Goal: Transaction & Acquisition: Download file/media

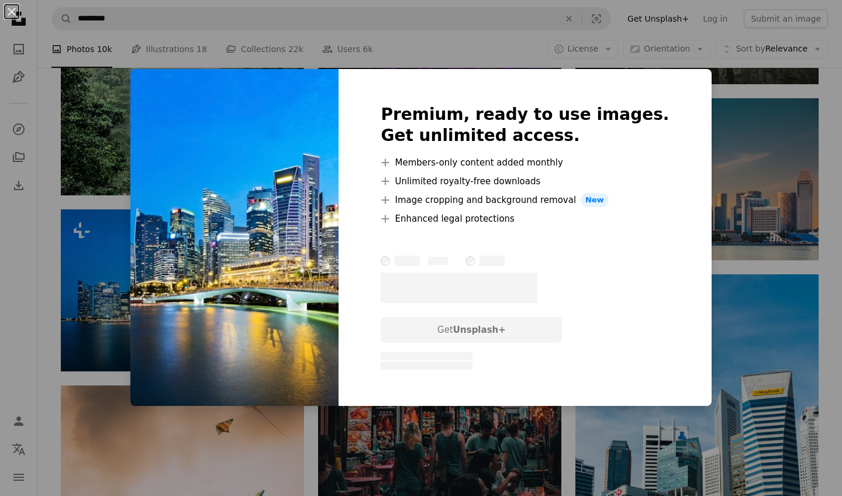
scroll to position [7314, 0]
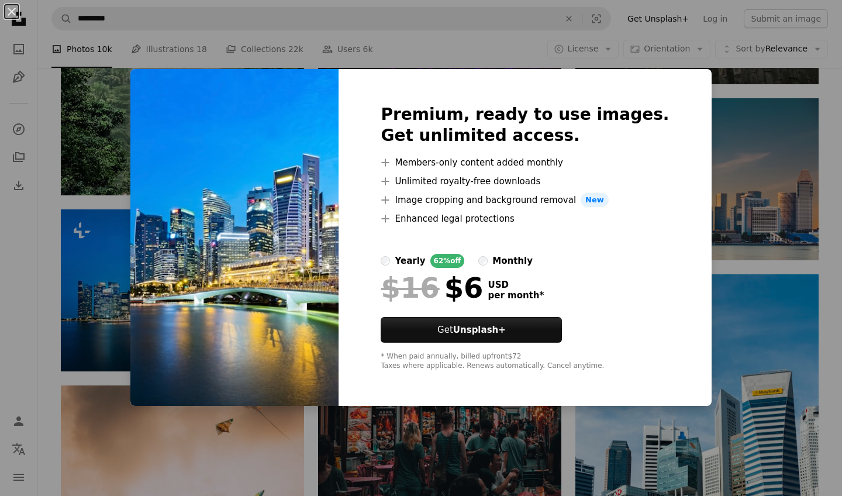
click at [702, 272] on div "An X shape Premium, ready to use images. Get unlimited access. A plus sign Memb…" at bounding box center [421, 248] width 842 height 496
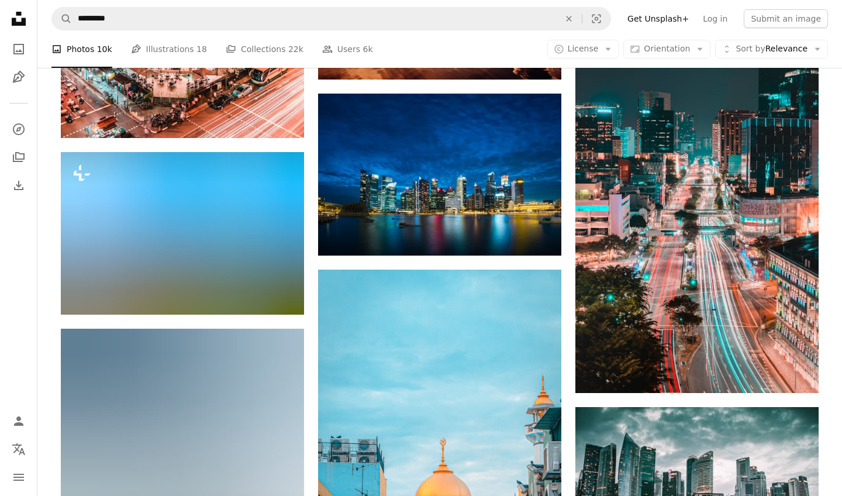
scroll to position [8391, 0]
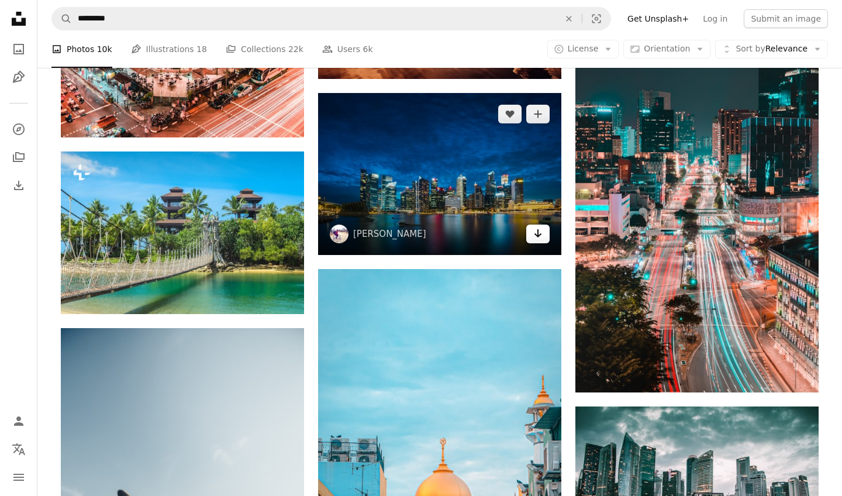
click at [536, 240] on icon "Arrow pointing down" at bounding box center [537, 233] width 9 height 14
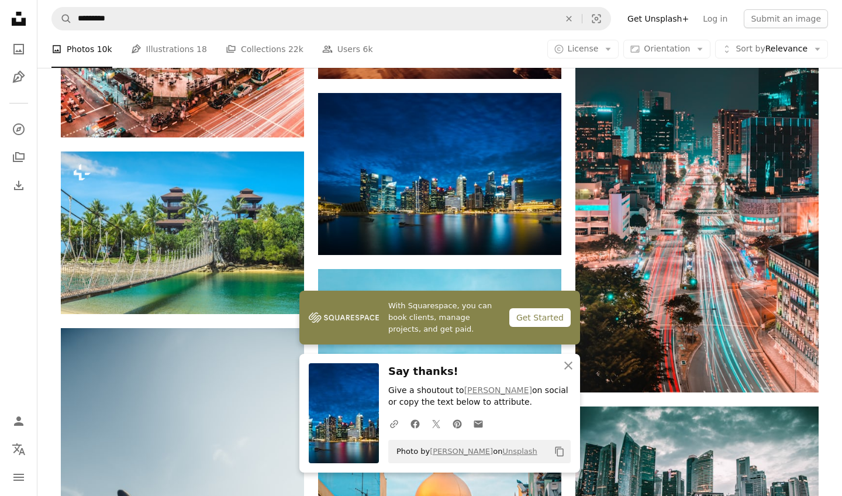
click at [630, 9] on nav "A magnifying glass ********* An X shape Visual search Filters Get Unsplash+ Log…" at bounding box center [439, 18] width 805 height 37
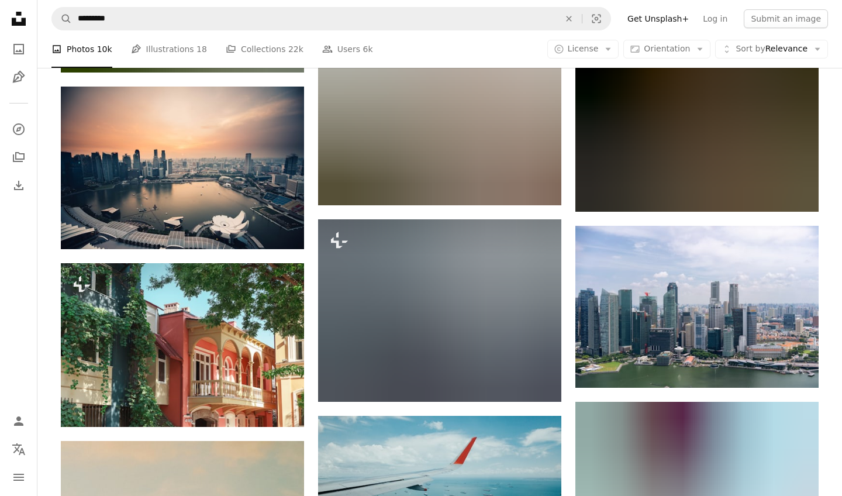
scroll to position [18198, 0]
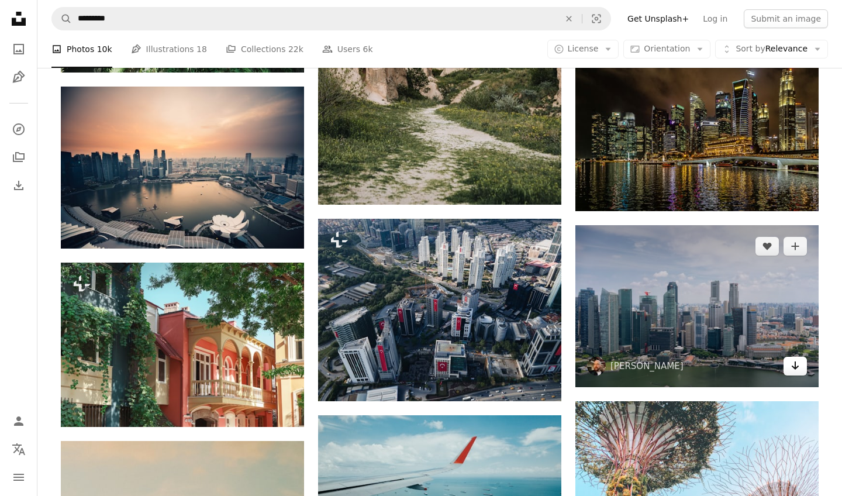
click at [796, 365] on icon "Download" at bounding box center [796, 365] width 8 height 8
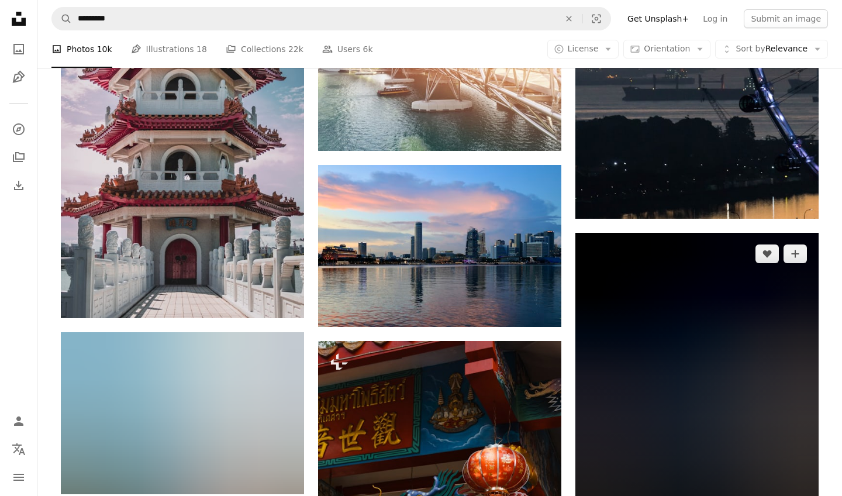
scroll to position [19248, 0]
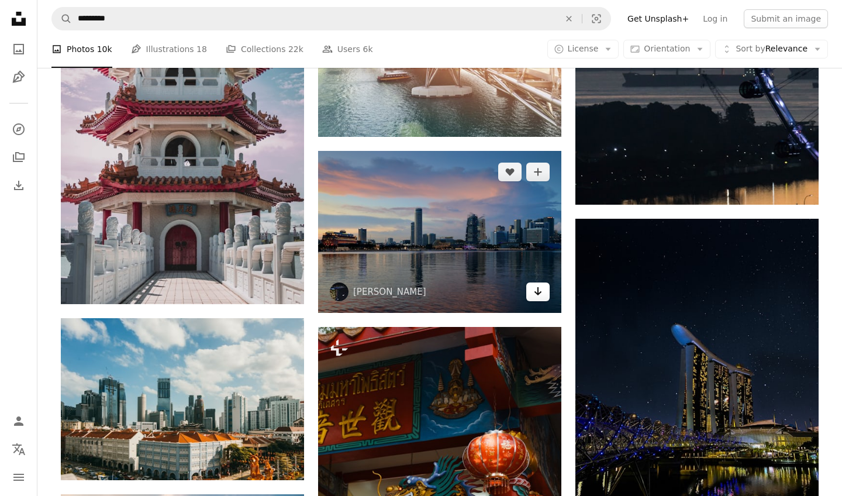
click at [539, 298] on icon "Arrow pointing down" at bounding box center [537, 291] width 9 height 14
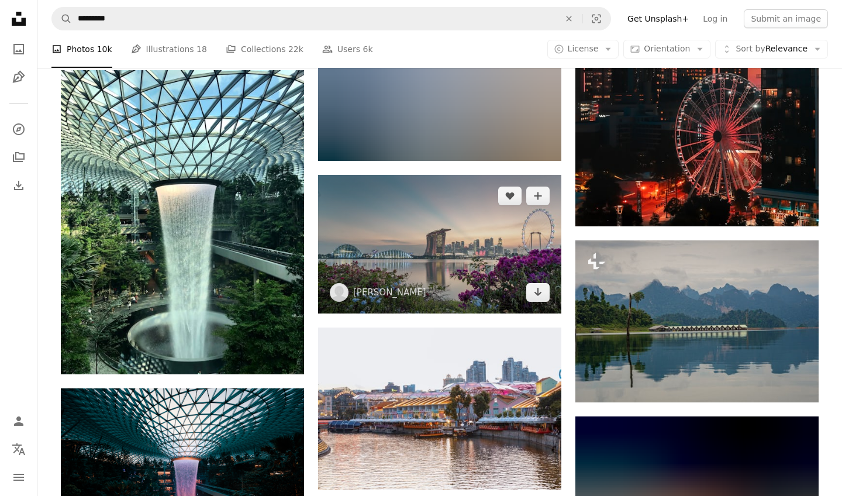
scroll to position [21701, 0]
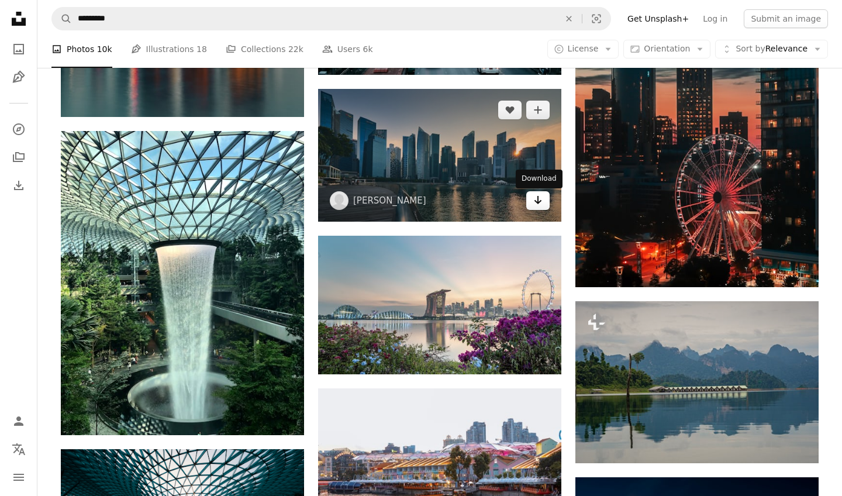
click at [536, 207] on icon "Arrow pointing down" at bounding box center [537, 200] width 9 height 14
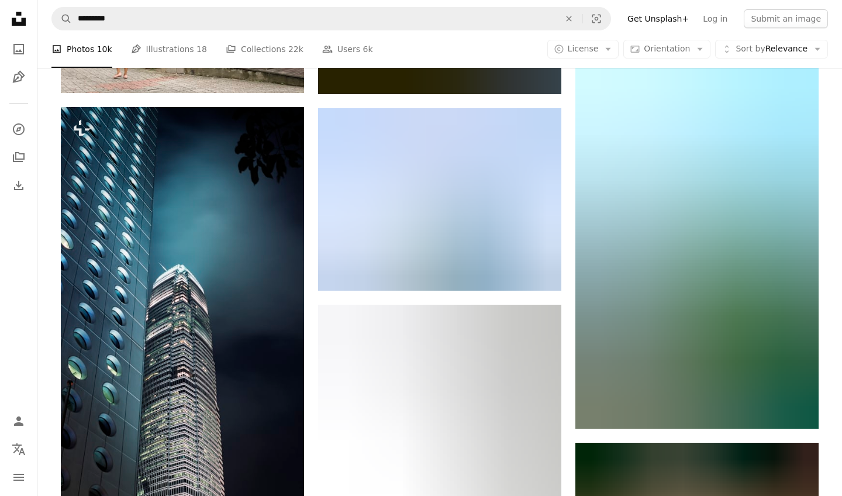
scroll to position [44118, 0]
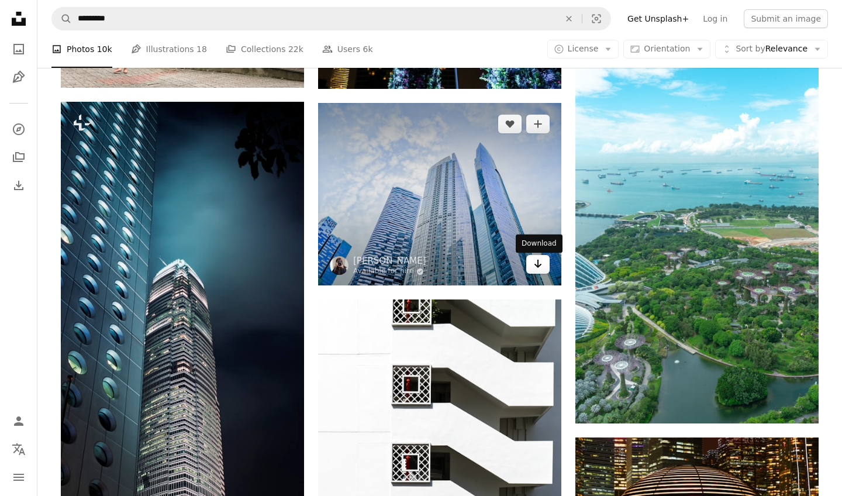
click at [545, 270] on link "Arrow pointing down" at bounding box center [537, 264] width 23 height 19
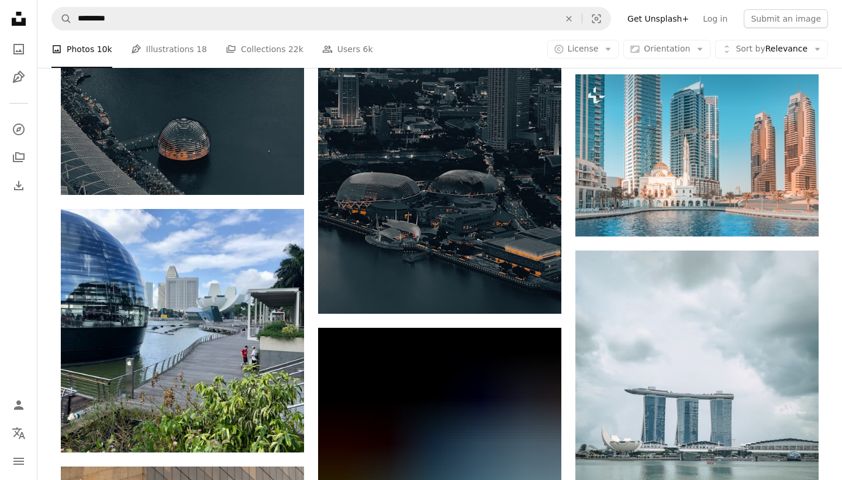
scroll to position [52981, 0]
